Goal: Find specific page/section: Find specific page/section

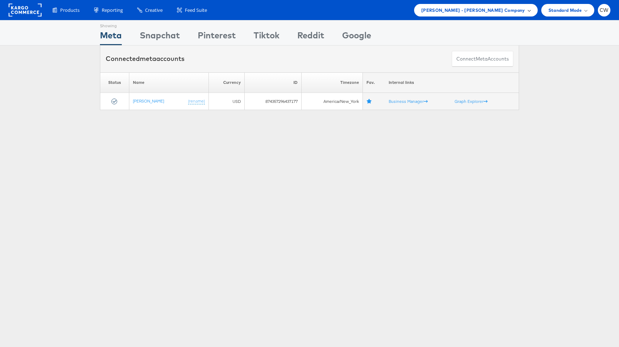
click at [511, 10] on span "Mason - Alexis Bittar Company" at bounding box center [473, 10] width 104 height 8
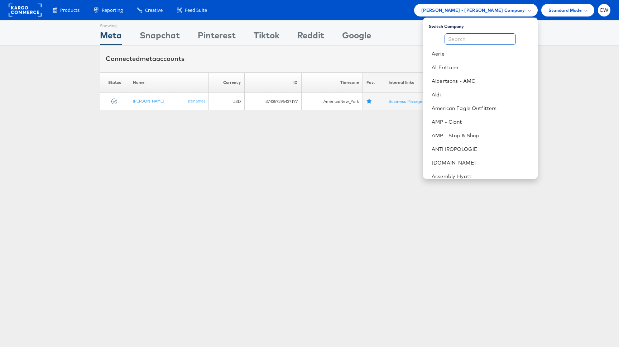
click at [474, 37] on input "text" at bounding box center [480, 38] width 71 height 11
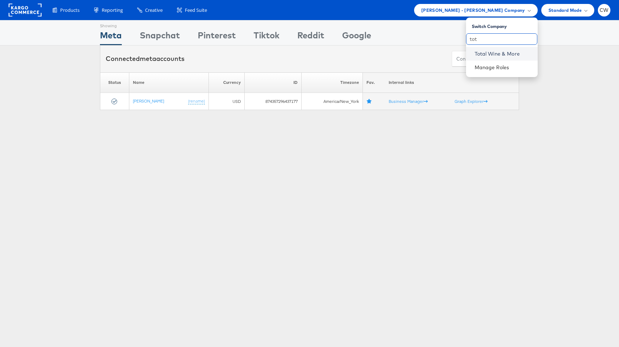
type input "tot"
click at [500, 52] on link "Total Wine & More" at bounding box center [503, 53] width 57 height 7
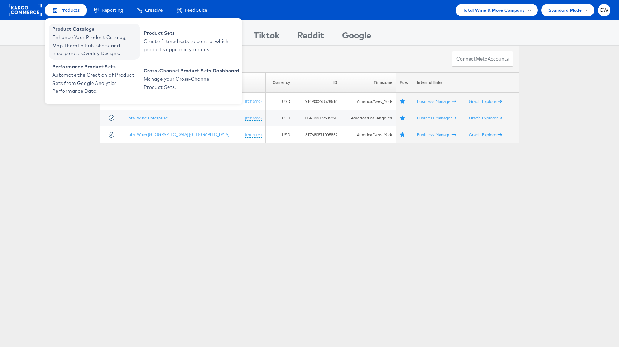
click at [88, 47] on span "Enhance Your Product Catalog, Map Them to Publishers, and Incorporate Overlay D…" at bounding box center [95, 45] width 86 height 24
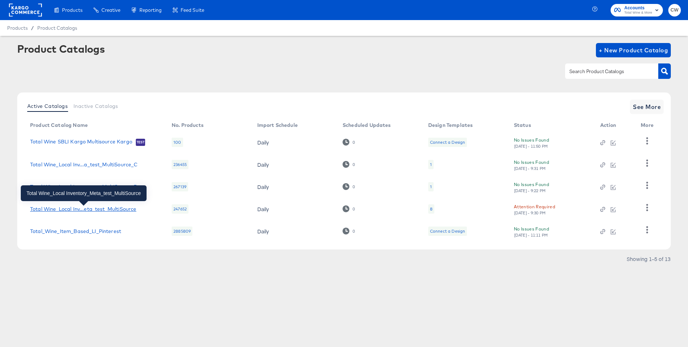
click at [107, 209] on div "Total Wine_Local Inv...eta_test_MultiSource" at bounding box center [83, 209] width 106 height 6
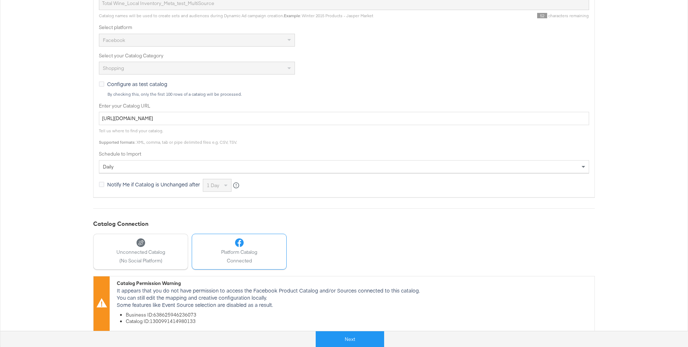
scroll to position [182, 0]
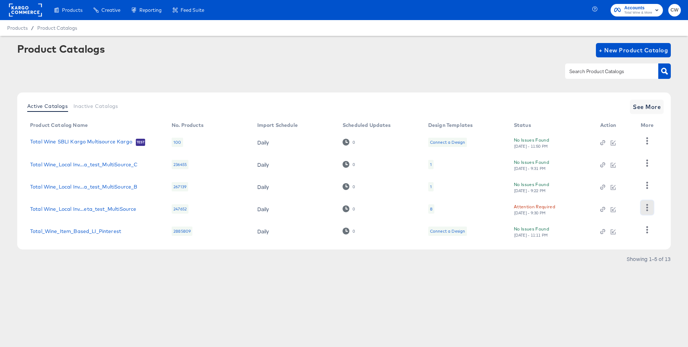
click at [619, 205] on icon "button" at bounding box center [647, 207] width 7 height 7
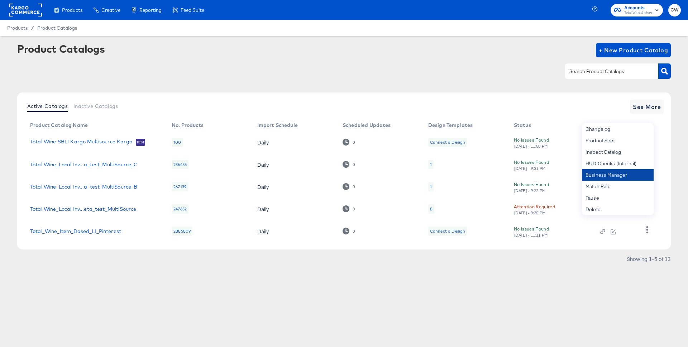
click at [616, 176] on div "Business Manager" at bounding box center [618, 174] width 72 height 11
click at [560, 278] on article "Product Catalogs + New Product Catalog Active Catalogs Inactive Catalogs See Mo…" at bounding box center [344, 163] width 688 height 254
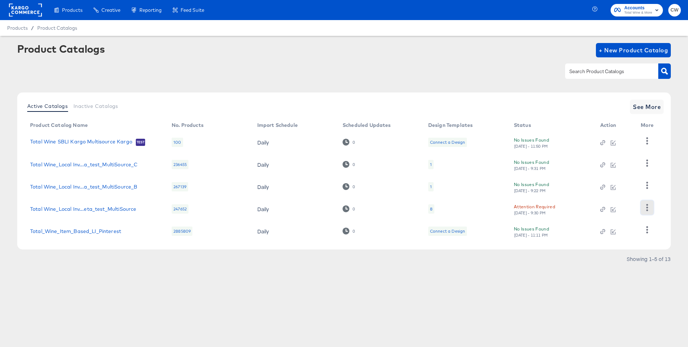
click at [619, 204] on icon "button" at bounding box center [647, 207] width 7 height 7
click at [458, 291] on div "Products Creative Reporting Feed Suite Accounts Total Wine & More CW Products /…" at bounding box center [344, 173] width 688 height 347
click at [619, 181] on button "button" at bounding box center [647, 185] width 13 height 14
click at [585, 290] on div "Products Creative Reporting Feed Suite Accounts Total Wine & More CW Products /…" at bounding box center [344, 173] width 688 height 347
click at [619, 210] on icon "button" at bounding box center [647, 207] width 2 height 7
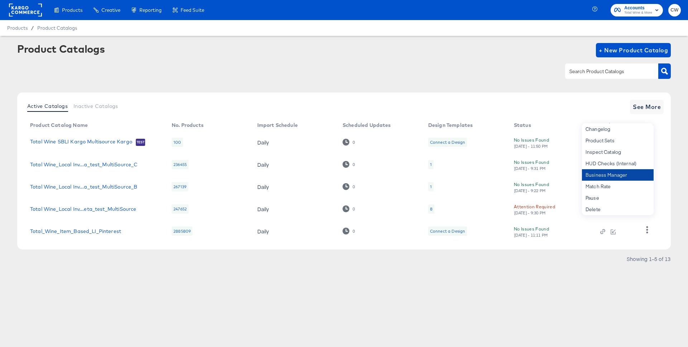
click at [614, 177] on div "Business Manager" at bounding box center [618, 174] width 72 height 11
click at [294, 265] on div "Showing 1–5 of 13" at bounding box center [344, 262] width 654 height 11
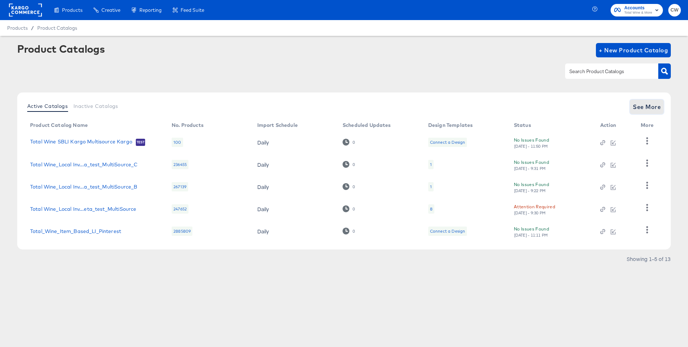
click at [619, 106] on span "See More" at bounding box center [647, 107] width 28 height 10
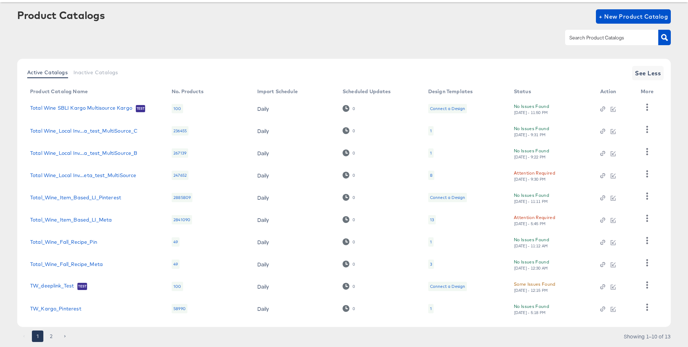
scroll to position [34, 0]
click at [619, 154] on icon "button" at bounding box center [647, 150] width 2 height 7
click at [619, 123] on article "Product Catalogs + New Product Catalog Active Catalogs Inactive Catalogs See Le…" at bounding box center [344, 183] width 688 height 365
click at [619, 126] on icon "button" at bounding box center [647, 128] width 7 height 7
click at [146, 226] on td "Total_Wine_Item_Based_LI_Meta" at bounding box center [95, 219] width 142 height 22
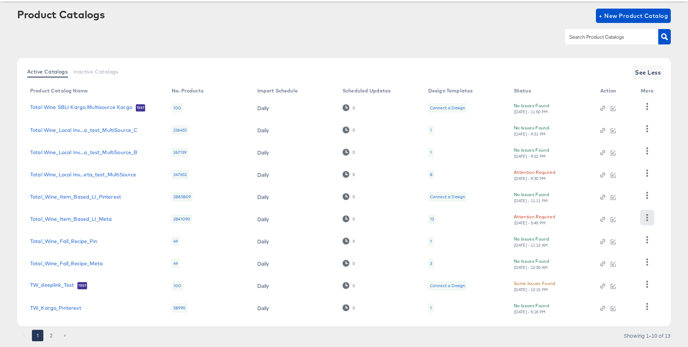
click at [619, 218] on icon "button" at bounding box center [647, 217] width 7 height 7
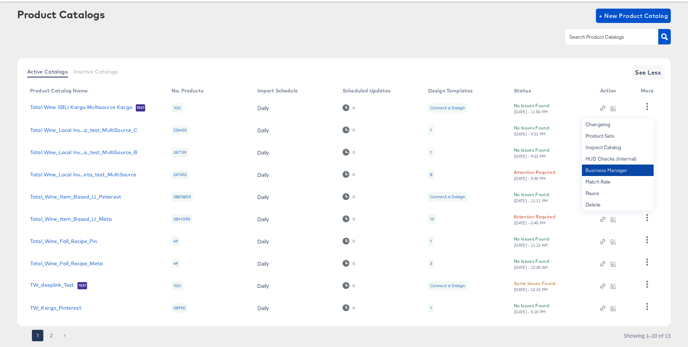
click at [619, 171] on div "Business Manager" at bounding box center [618, 169] width 72 height 11
click at [91, 219] on link "Total_Wine_Item_Based_LI_Meta" at bounding box center [71, 219] width 82 height 6
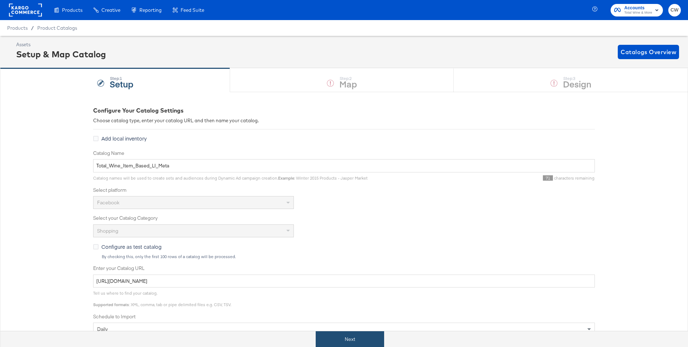
click at [359, 340] on button "Next" at bounding box center [350, 339] width 68 height 16
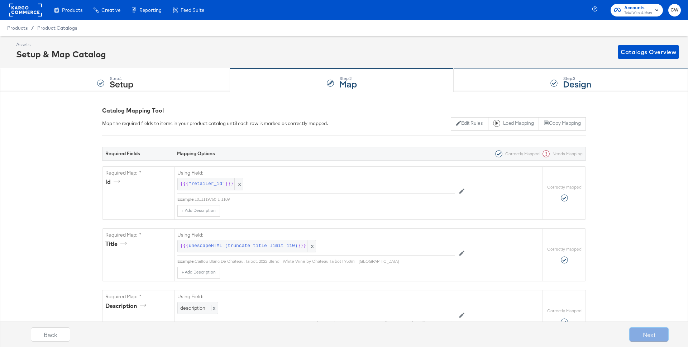
click at [491, 73] on div "Step: 3 Design" at bounding box center [571, 80] width 234 height 24
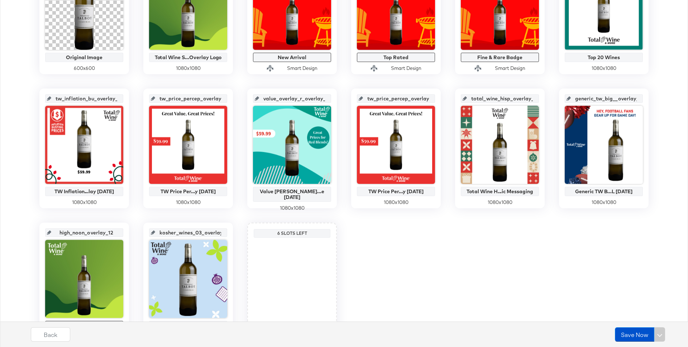
scroll to position [223, 0]
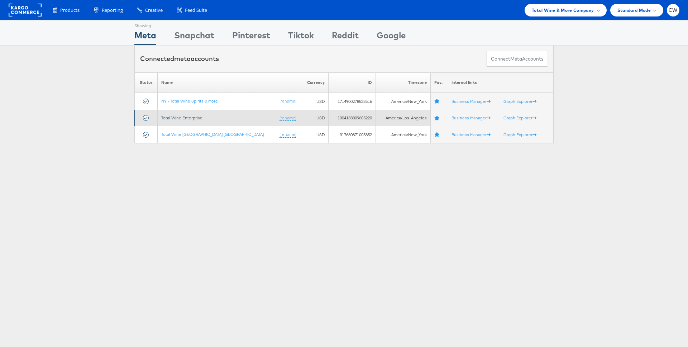
click at [191, 117] on link "Total Wine Enterprise" at bounding box center [181, 117] width 41 height 5
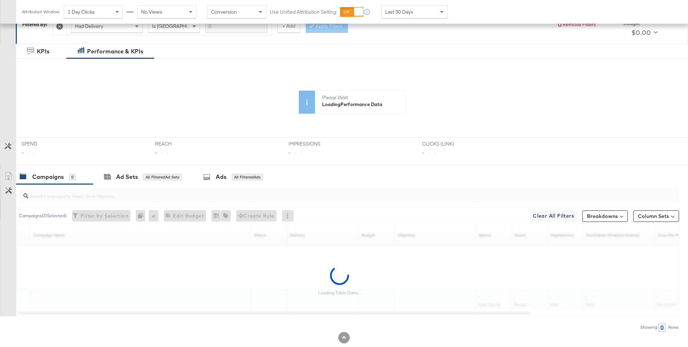
scroll to position [118, 0]
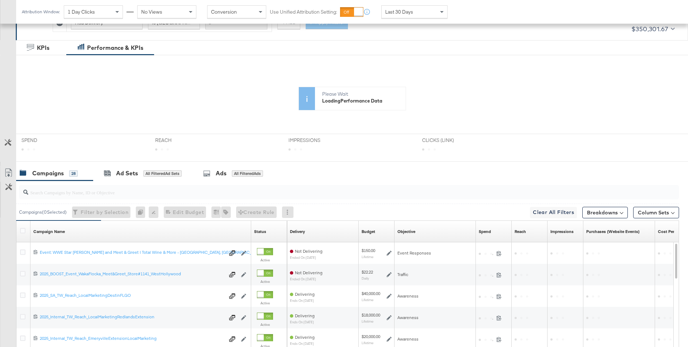
click at [117, 188] on input "search" at bounding box center [323, 189] width 590 height 14
paste input "6866617069181"
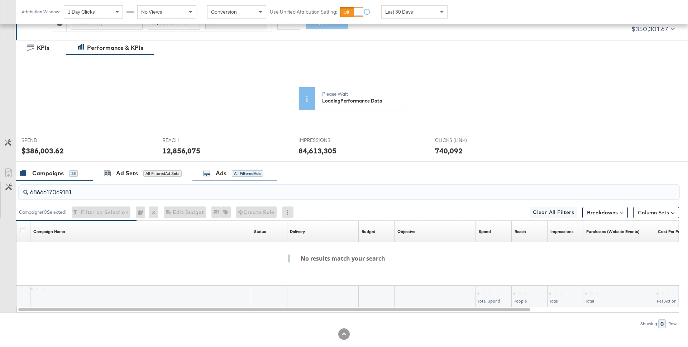
type input "6866617069181"
click at [268, 174] on div "Ads All Filtered Ads" at bounding box center [234, 173] width 84 height 15
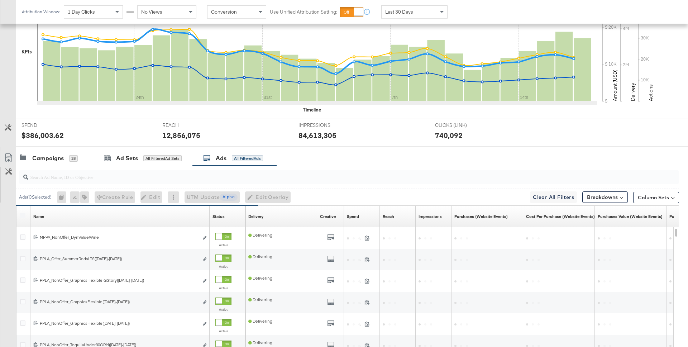
scroll to position [195, 0]
click at [135, 177] on input "search" at bounding box center [323, 174] width 590 height 14
paste input "6866617069181"
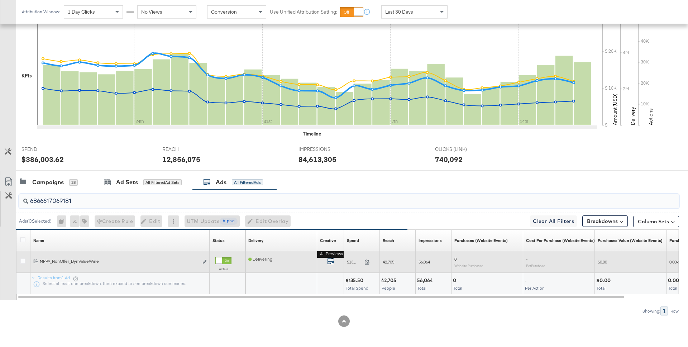
type input "6866617069181"
click at [332, 260] on icon "default" at bounding box center [330, 261] width 7 height 7
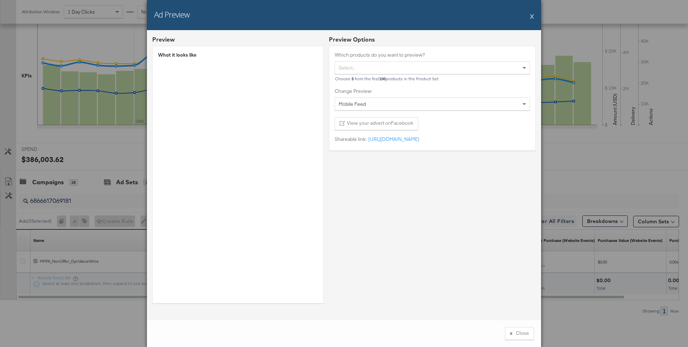
click at [531, 14] on button "X" at bounding box center [532, 16] width 4 height 14
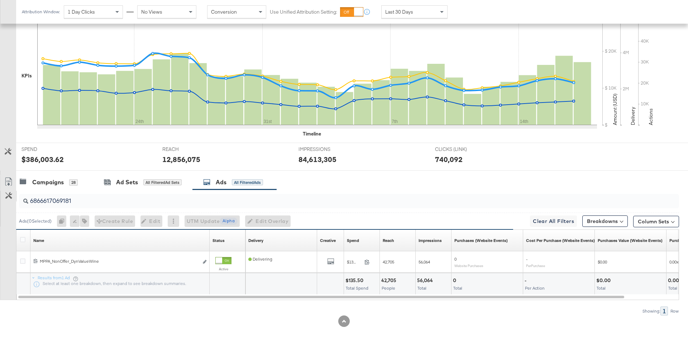
click at [4, 199] on button "Customize KPIs" at bounding box center [9, 196] width 16 height 11
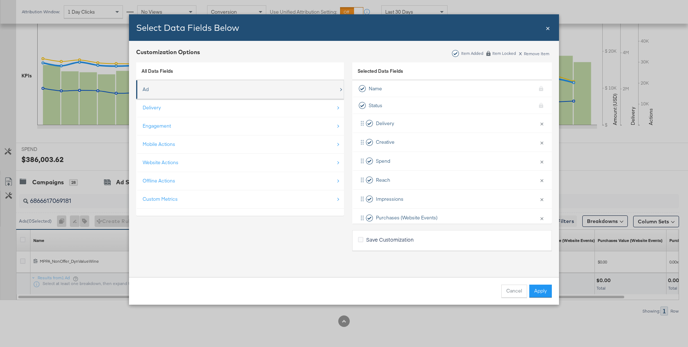
click at [155, 91] on div "Ad" at bounding box center [241, 89] width 196 height 15
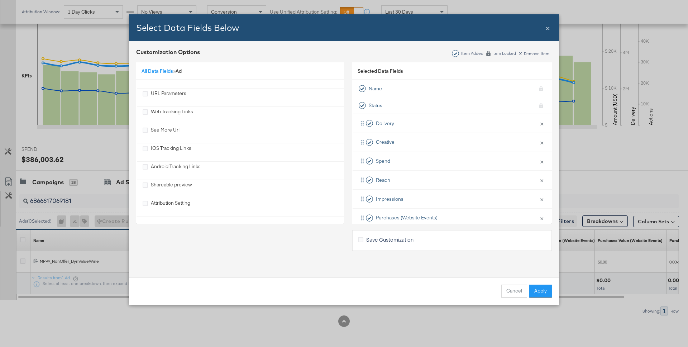
scroll to position [0, 0]
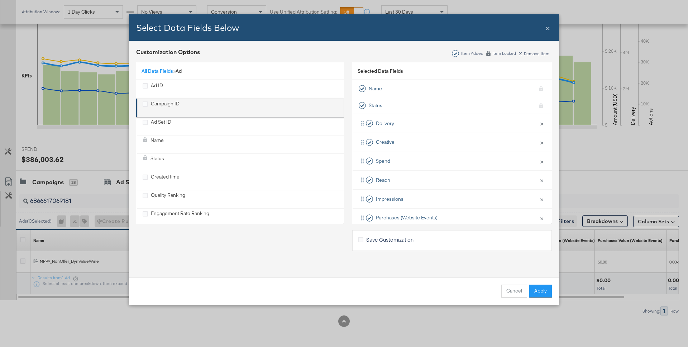
click at [189, 105] on div "Campaign ID" at bounding box center [241, 107] width 196 height 15
click at [143, 106] on icon "Campaign ID" at bounding box center [145, 103] width 5 height 5
click at [0, 0] on input "Campaign ID" at bounding box center [0, 0] width 0 height 0
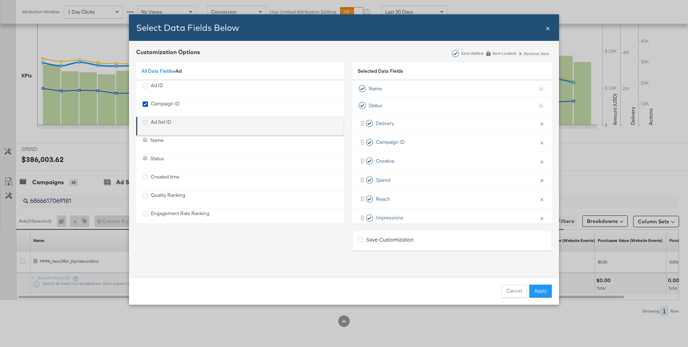
click at [146, 123] on icon "Ad Set ID" at bounding box center [145, 122] width 5 height 5
click at [0, 0] on input "Ad Set ID" at bounding box center [0, 0] width 0 height 0
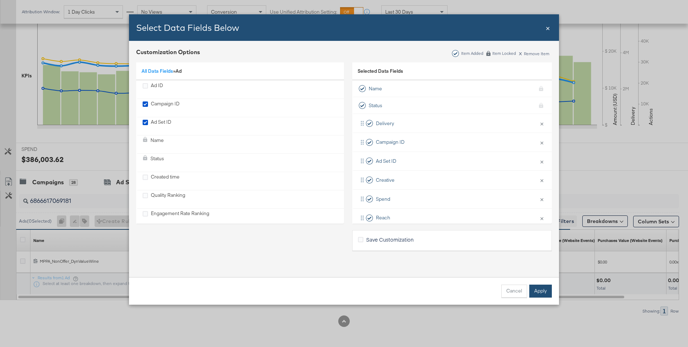
click at [537, 292] on button "Apply" at bounding box center [540, 290] width 23 height 13
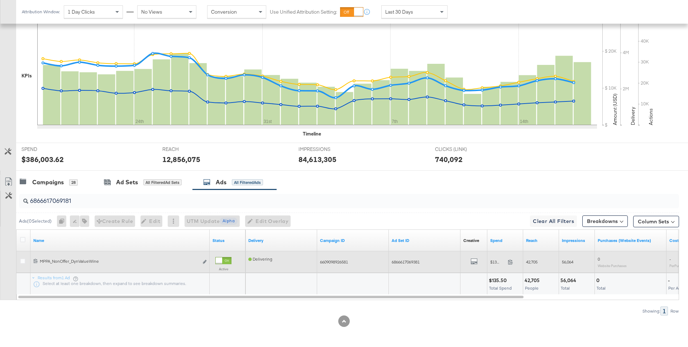
click at [340, 261] on span "6609098926581" at bounding box center [334, 261] width 28 height 5
copy span "6609098926581"
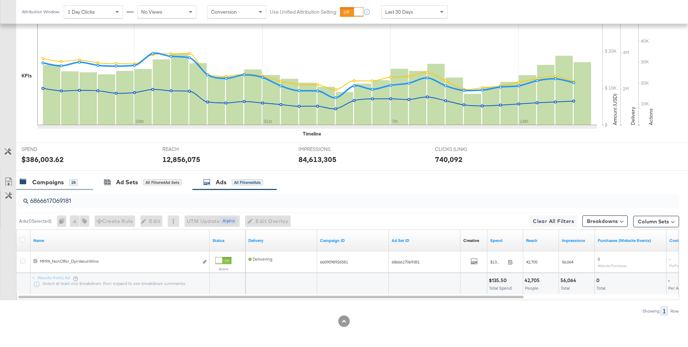
click at [70, 181] on div "28" at bounding box center [73, 182] width 9 height 6
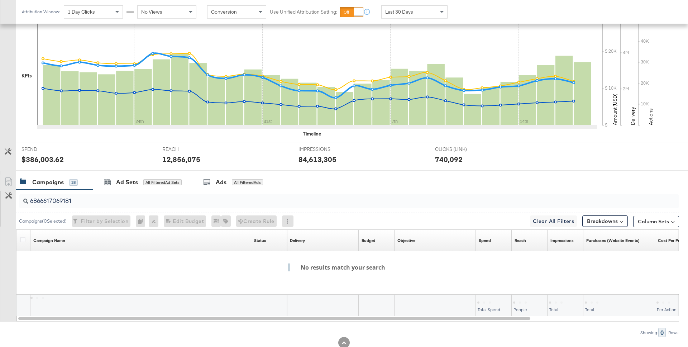
click at [76, 199] on input "6866617069181" at bounding box center [323, 198] width 590 height 14
paste input "6090989265"
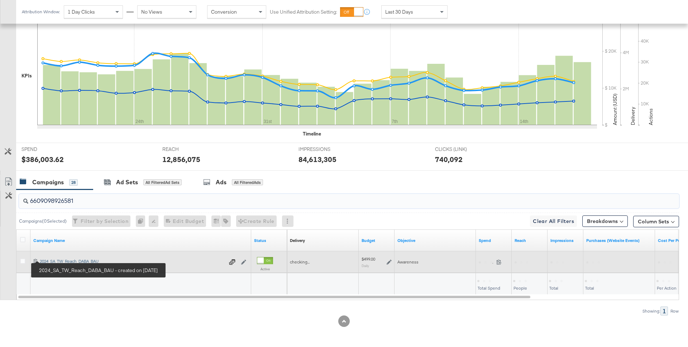
type input "6609098926581"
click at [57, 260] on div "2024_SA_TW_Reach_DABA_BAU 2024_SA_TW_Reach_DABA_BAU" at bounding box center [132, 261] width 185 height 6
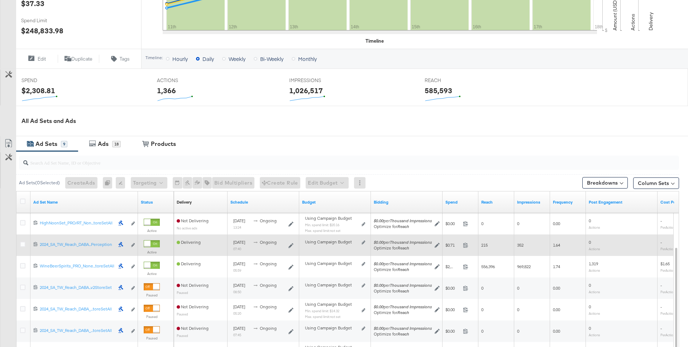
scroll to position [330, 0]
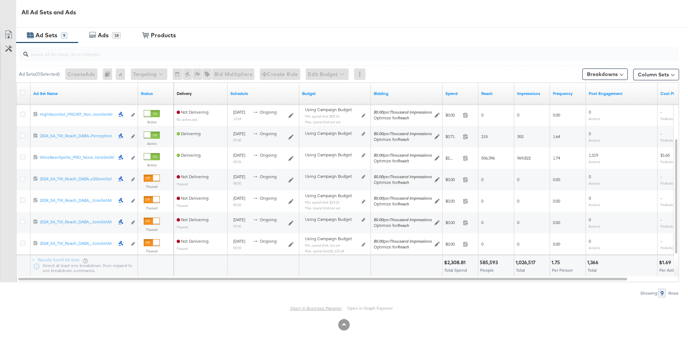
click at [316, 308] on link "Open in Business Manager" at bounding box center [316, 307] width 52 height 5
click at [113, 33] on div "18" at bounding box center [116, 35] width 9 height 6
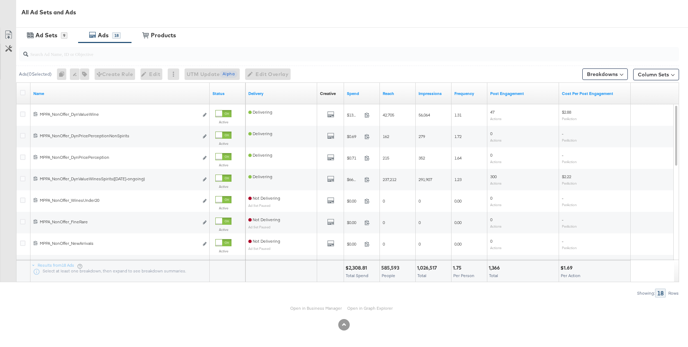
click at [121, 56] on input "search" at bounding box center [323, 51] width 590 height 14
paste input "6866617069181"
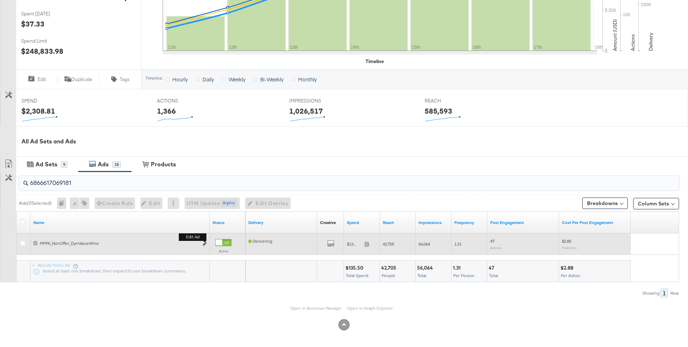
type input "6866617069181"
click at [205, 244] on icon "link" at bounding box center [205, 244] width 4 height 4
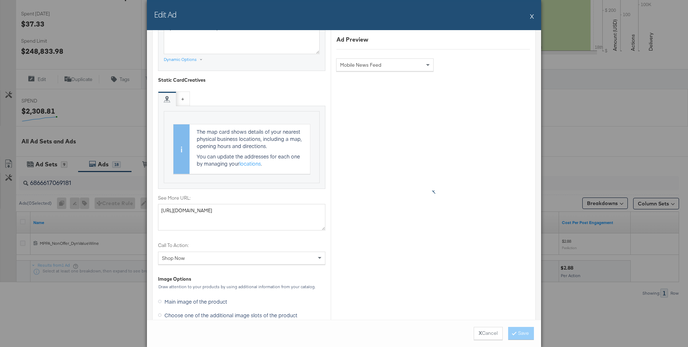
scroll to position [1013, 0]
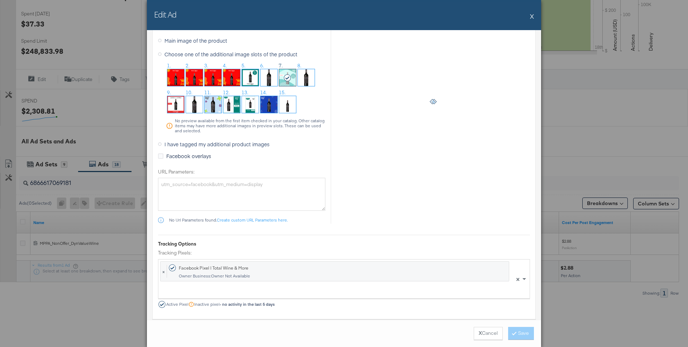
click at [531, 15] on button "X" at bounding box center [532, 16] width 4 height 14
